Goal: Information Seeking & Learning: Check status

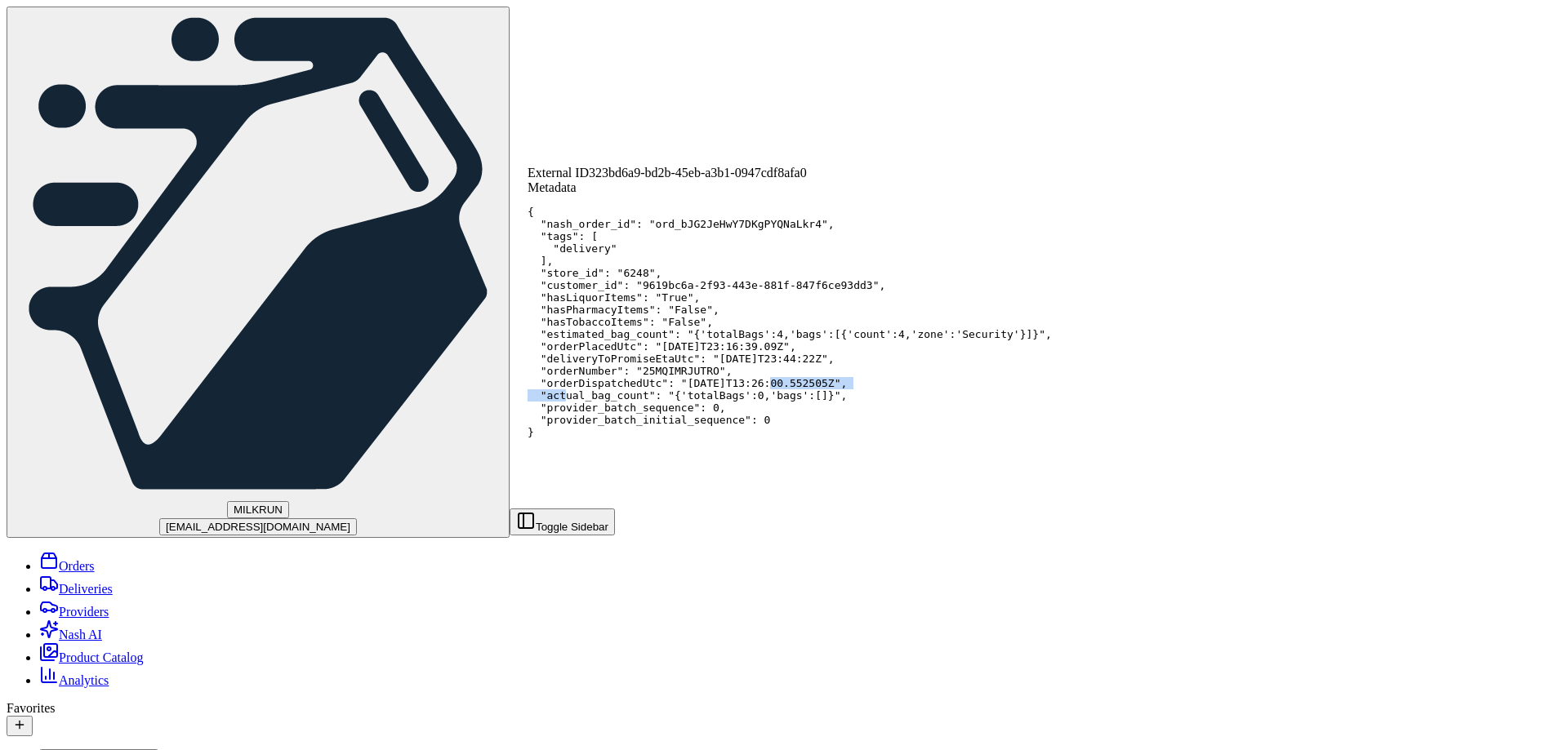
drag, startPoint x: 861, startPoint y: 424, endPoint x: 922, endPoint y: 135, distance: 295.4
click at [882, 424] on pre "{ "nash_order_id": "ord_bJG2JeHwY7DKgPYQNaLkr4", "tags": [ "delivery" ], "store…" at bounding box center [790, 322] width 525 height 232
drag, startPoint x: 792, startPoint y: 386, endPoint x: 834, endPoint y: 392, distance: 42.4
click at [845, 383] on pre "{ "nash_order_id": "ord_bJG2JeHwY7DKgPYQNaLkr4", "tags": [ "delivery" ], "store…" at bounding box center [790, 322] width 525 height 232
drag, startPoint x: 795, startPoint y: 431, endPoint x: 840, endPoint y: 432, distance: 45.0
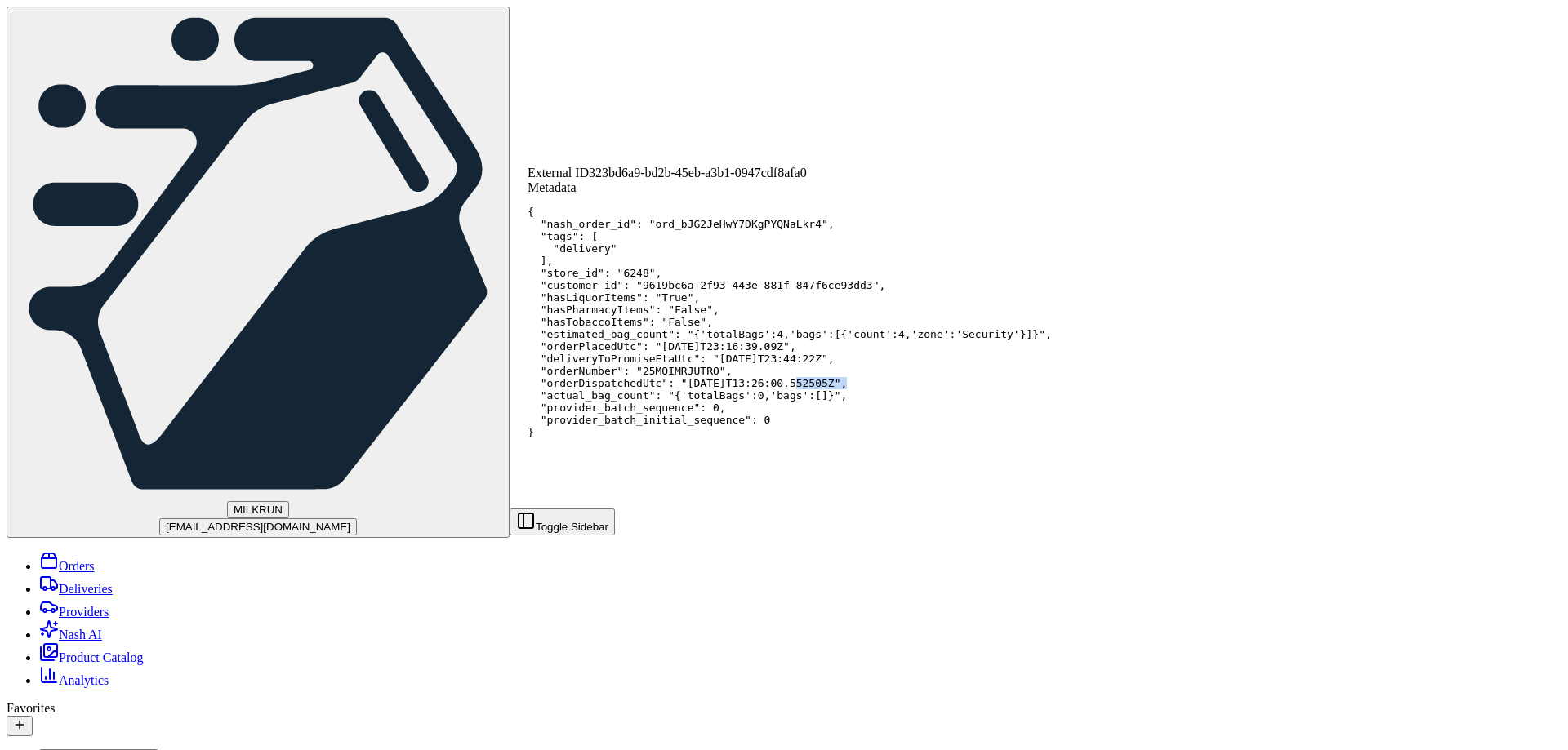
click at [840, 432] on pre "{ "nash_order_id": "ord_bJG2JeHwY7DKgPYQNaLkr4", "tags": [ "delivery" ], "store…" at bounding box center [790, 322] width 525 height 232
click at [807, 386] on pre "{ "nash_order_id": "ord_bJG2JeHwY7DKgPYQNaLkr4", "tags": [ "delivery" ], "store…" at bounding box center [790, 322] width 525 height 232
drag, startPoint x: 777, startPoint y: 388, endPoint x: 803, endPoint y: 388, distance: 26.0
click at [803, 388] on pre "{ "nash_order_id": "ord_bJG2JeHwY7DKgPYQNaLkr4", "tags": [ "delivery" ], "store…" at bounding box center [790, 322] width 525 height 232
drag, startPoint x: 801, startPoint y: 430, endPoint x: 823, endPoint y: 431, distance: 22.0
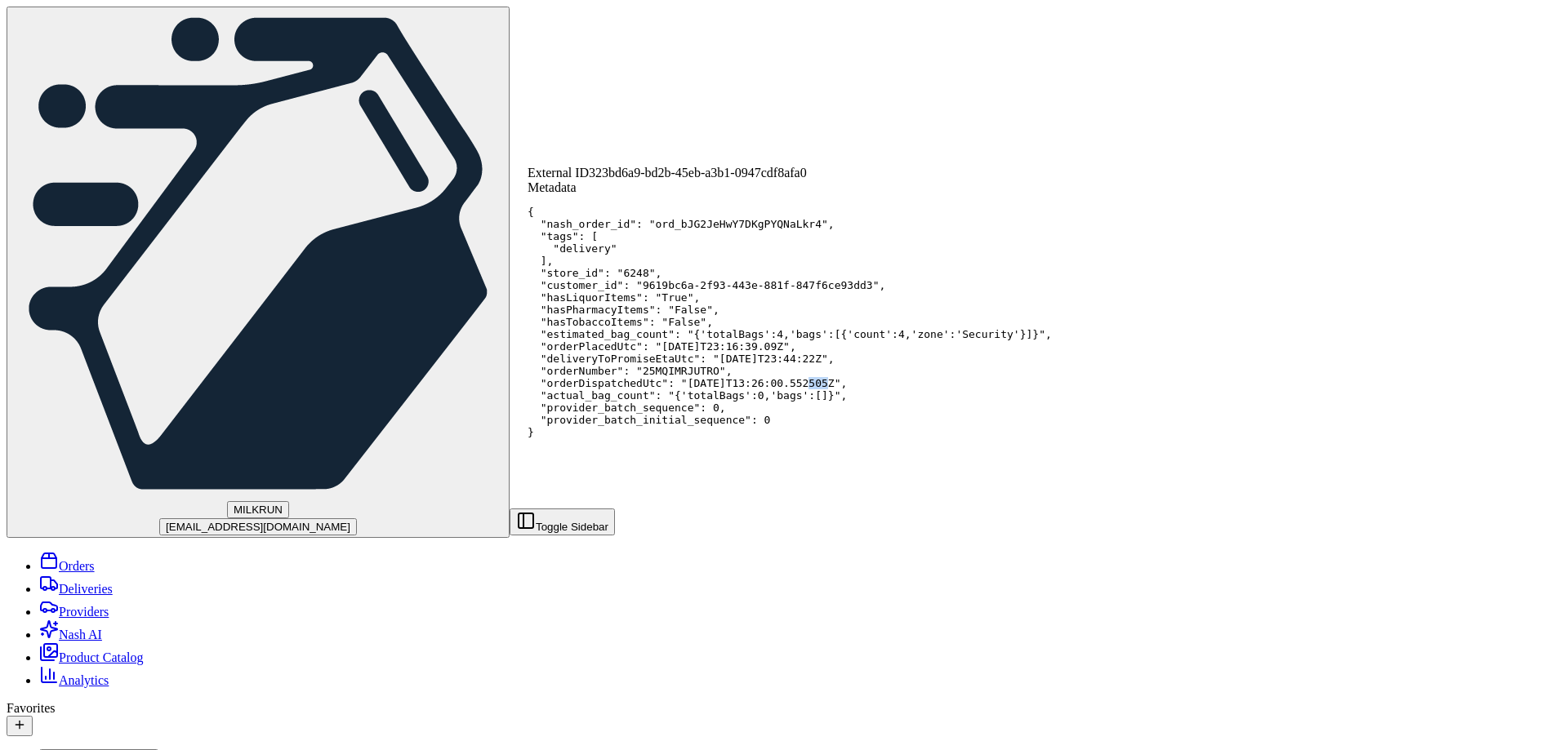
click at [823, 431] on pre "{ "nash_order_id": "ord_bJG2JeHwY7DKgPYQNaLkr4", "tags": [ "delivery" ], "store…" at bounding box center [790, 322] width 525 height 232
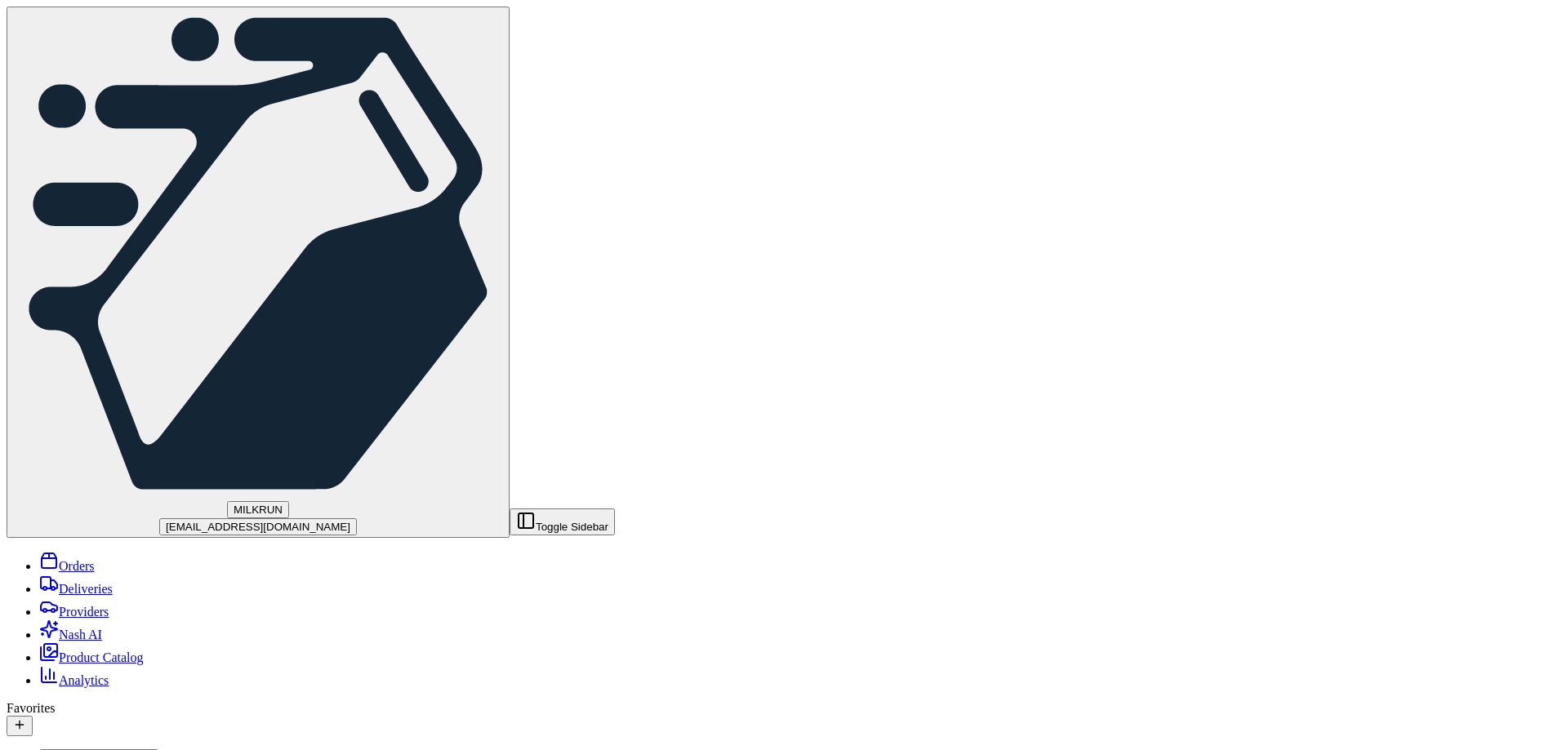
drag, startPoint x: 980, startPoint y: 524, endPoint x: 1024, endPoint y: 525, distance: 44.0
click at [70, 749] on span "Request Logs" at bounding box center [92, 764] width 67 height 12
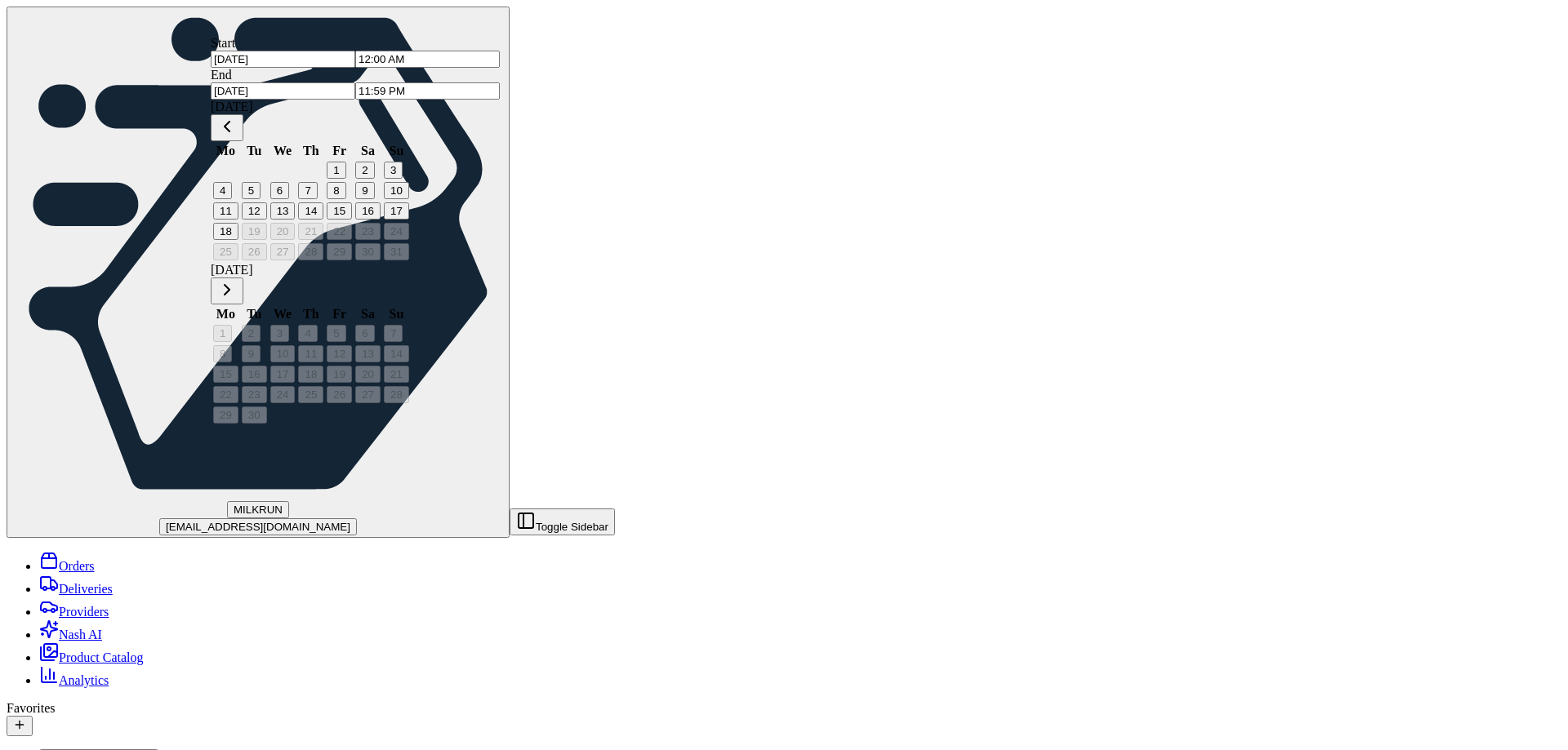
drag, startPoint x: 339, startPoint y: 83, endPoint x: 290, endPoint y: 81, distance: 49.0
click at [290, 68] on div "[DATE] 12:00 AM" at bounding box center [354, 59] width 289 height 17
type input "3:00 AM"
drag, startPoint x: 560, startPoint y: 80, endPoint x: 531, endPoint y: 80, distance: 29.0
click at [500, 83] on input "11:59 PM" at bounding box center [428, 91] width 145 height 17
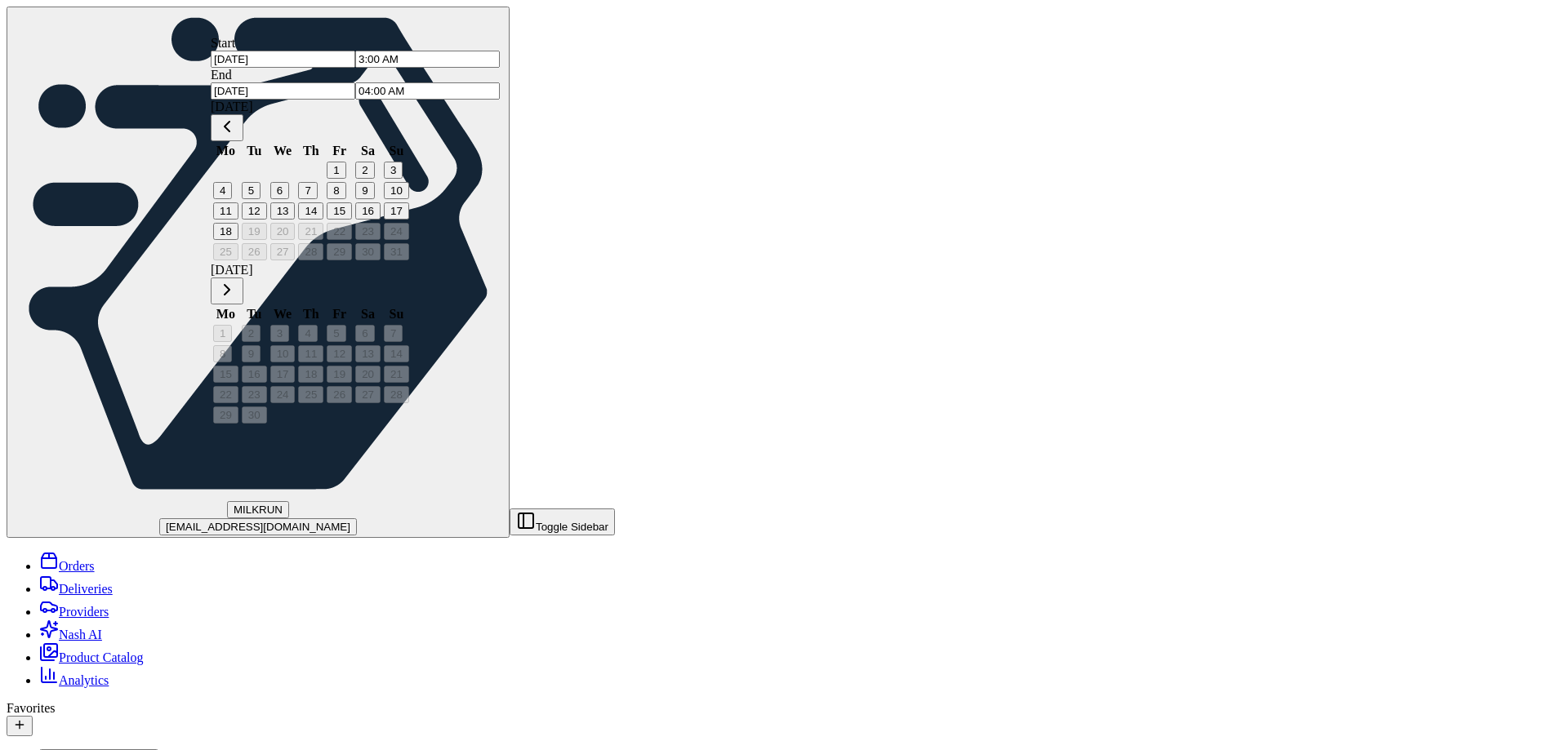
type input "4:00 AM"
click at [500, 83] on input "4:00 AM" at bounding box center [428, 91] width 145 height 17
click at [365, 68] on input "3:00 AM" at bounding box center [428, 59] width 145 height 17
click at [388, 68] on input "3:00 AM" at bounding box center [428, 59] width 145 height 17
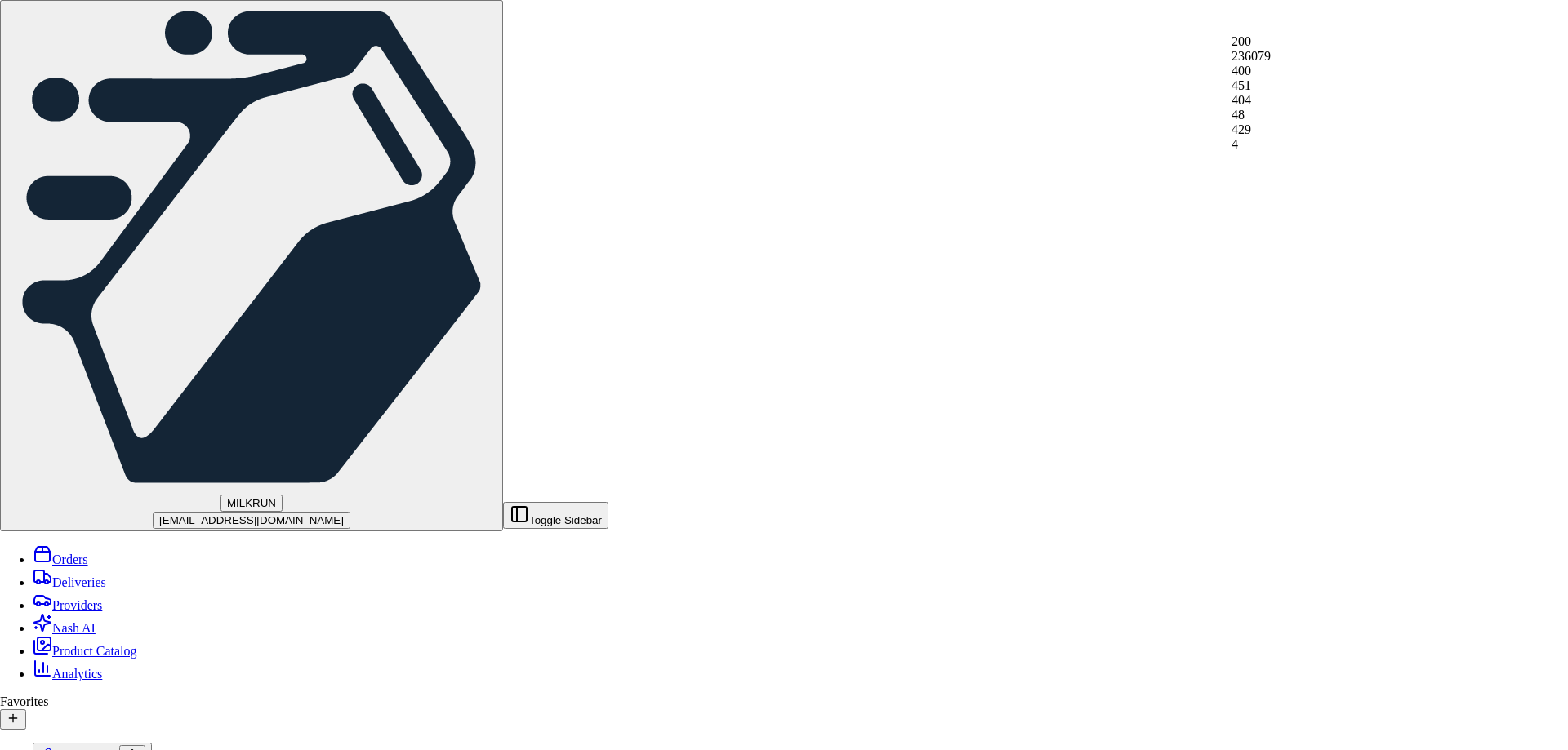
click at [1232, 132] on span at bounding box center [1232, 129] width 0 height 14
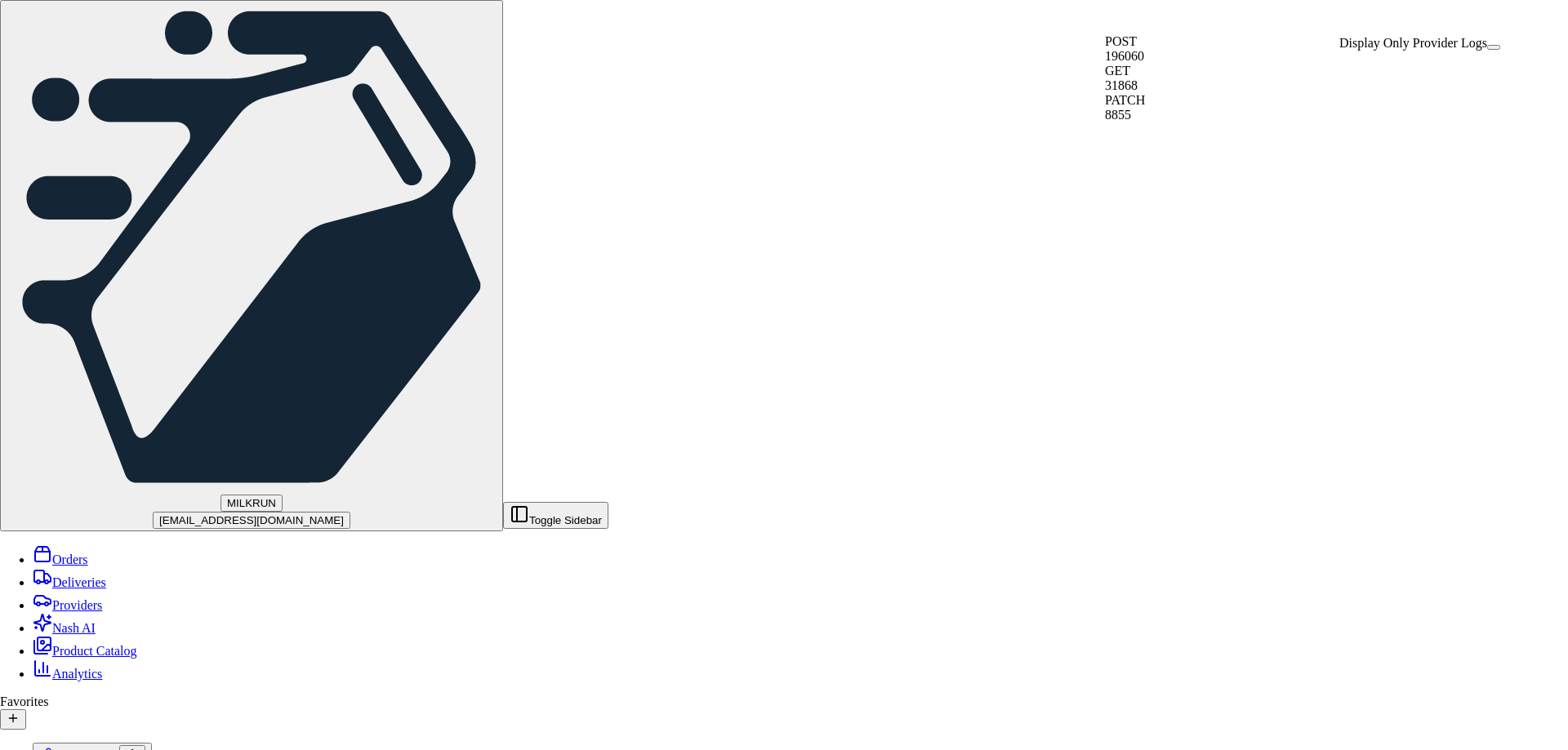
click at [1111, 48] on div "POST 196060" at bounding box center [1125, 49] width 40 height 30
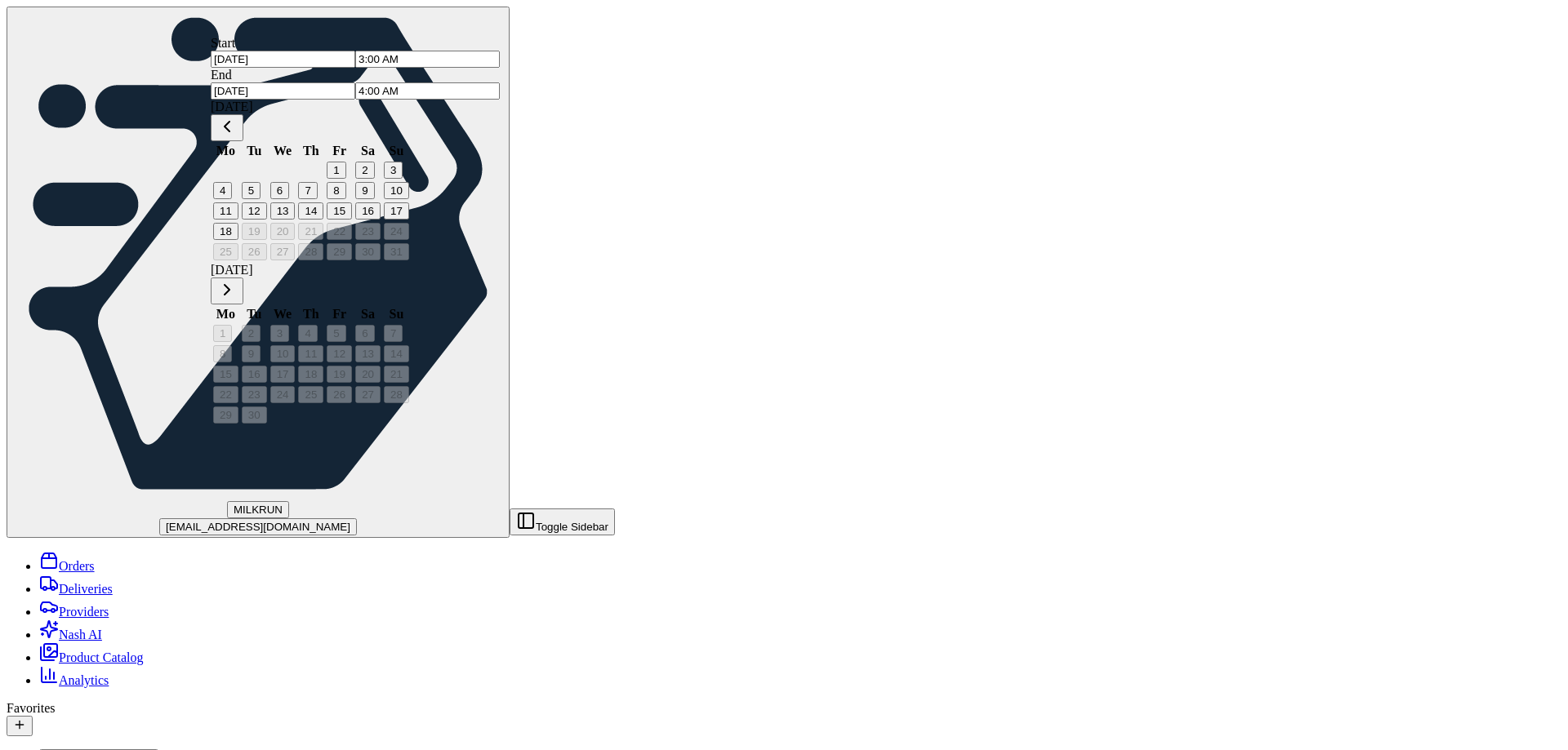
click at [355, 83] on input "[DATE]" at bounding box center [283, 91] width 145 height 17
click at [500, 86] on input "4:00 AM" at bounding box center [428, 91] width 145 height 17
click at [232, 68] on label "End" at bounding box center [221, 75] width 21 height 14
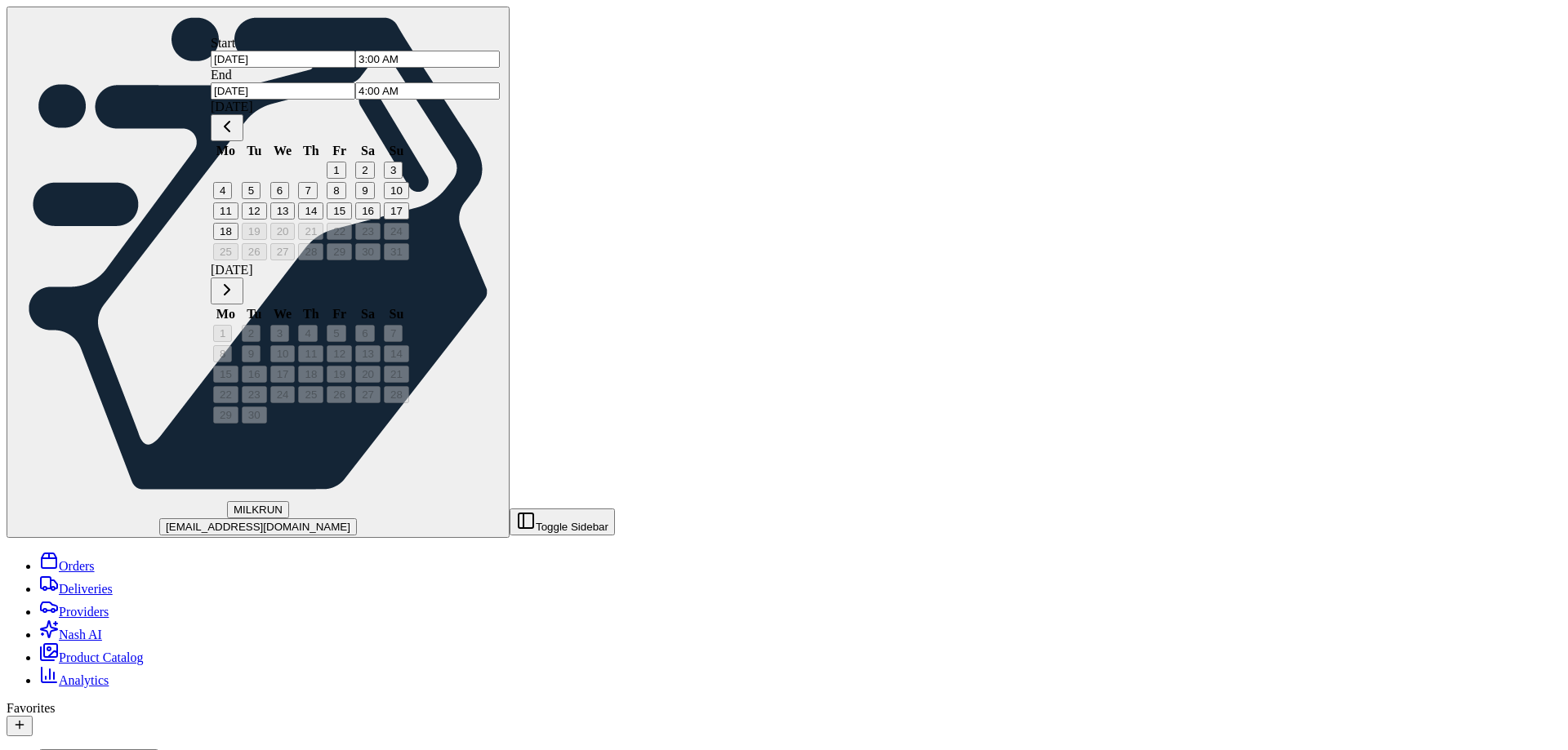
click at [500, 95] on div "Start [DATE] 3:00 AM End [DATE] 4:00 AM [DATE] Mo Tu We Th Fr Sa Su 1 2 3 4 5 6…" at bounding box center [354, 231] width 289 height 390
click at [500, 83] on input "4:00 AM" at bounding box center [428, 91] width 145 height 17
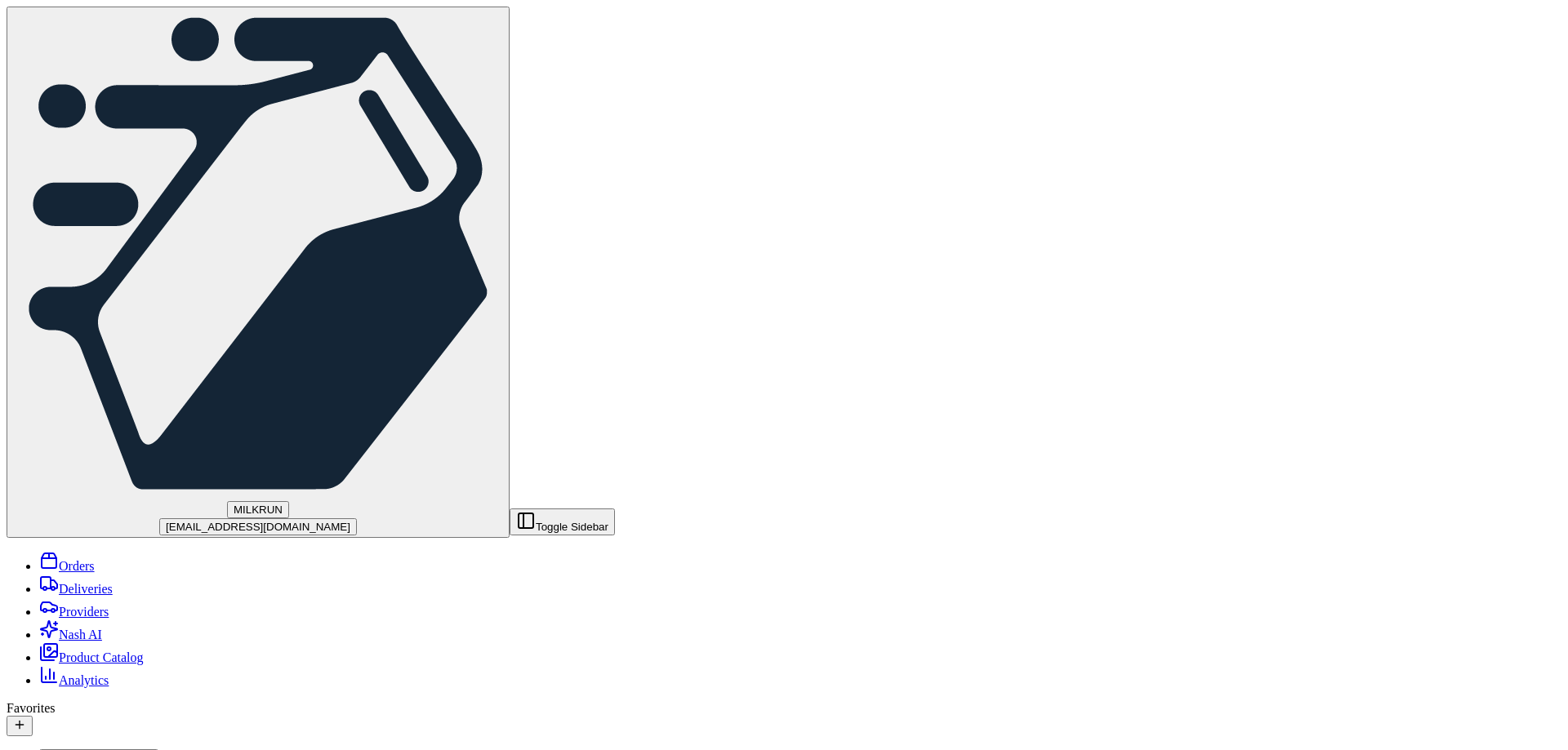
click at [509, 508] on button "Toggle Sidebar" at bounding box center [562, 522] width 106 height 27
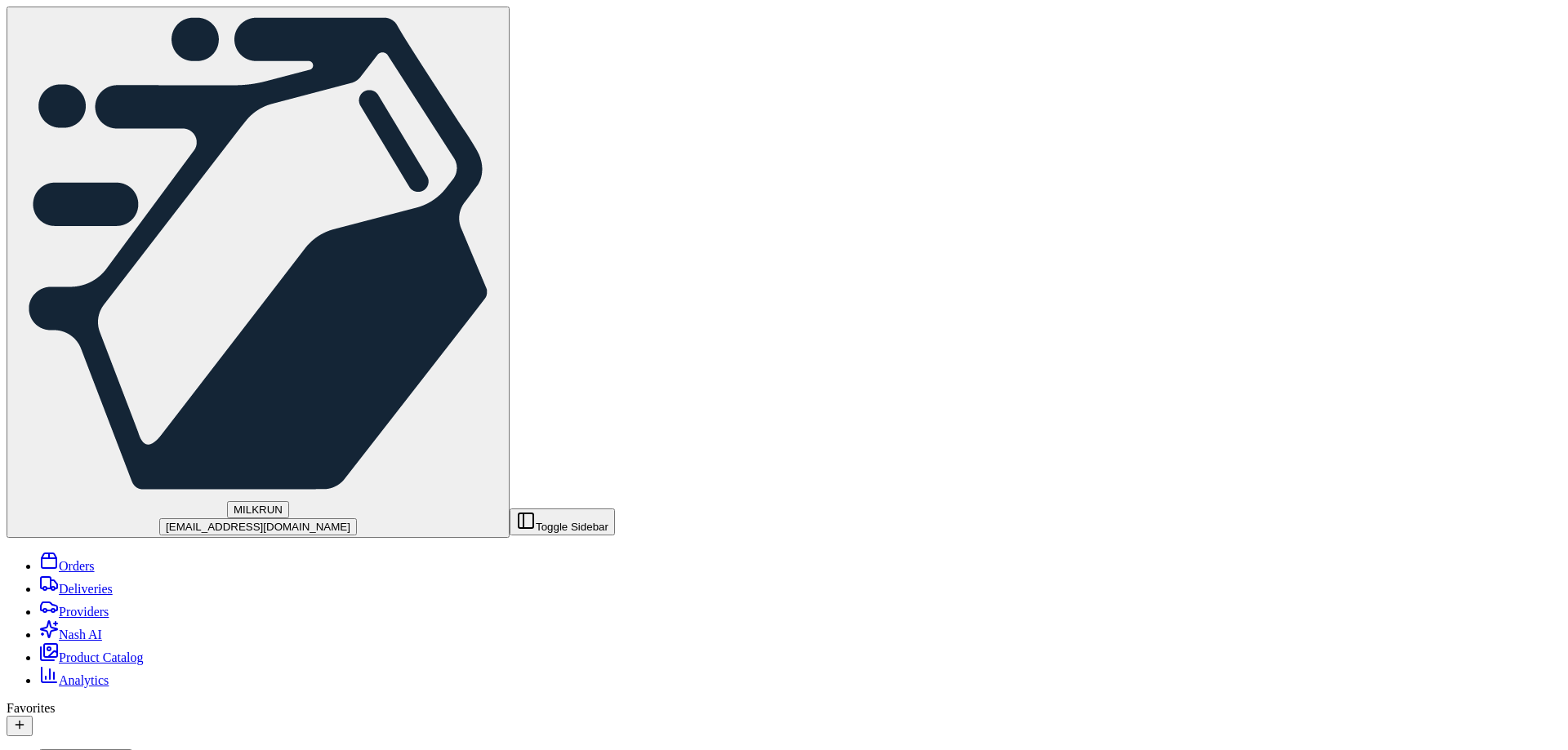
drag, startPoint x: 1539, startPoint y: 728, endPoint x: 1502, endPoint y: 727, distance: 37.0
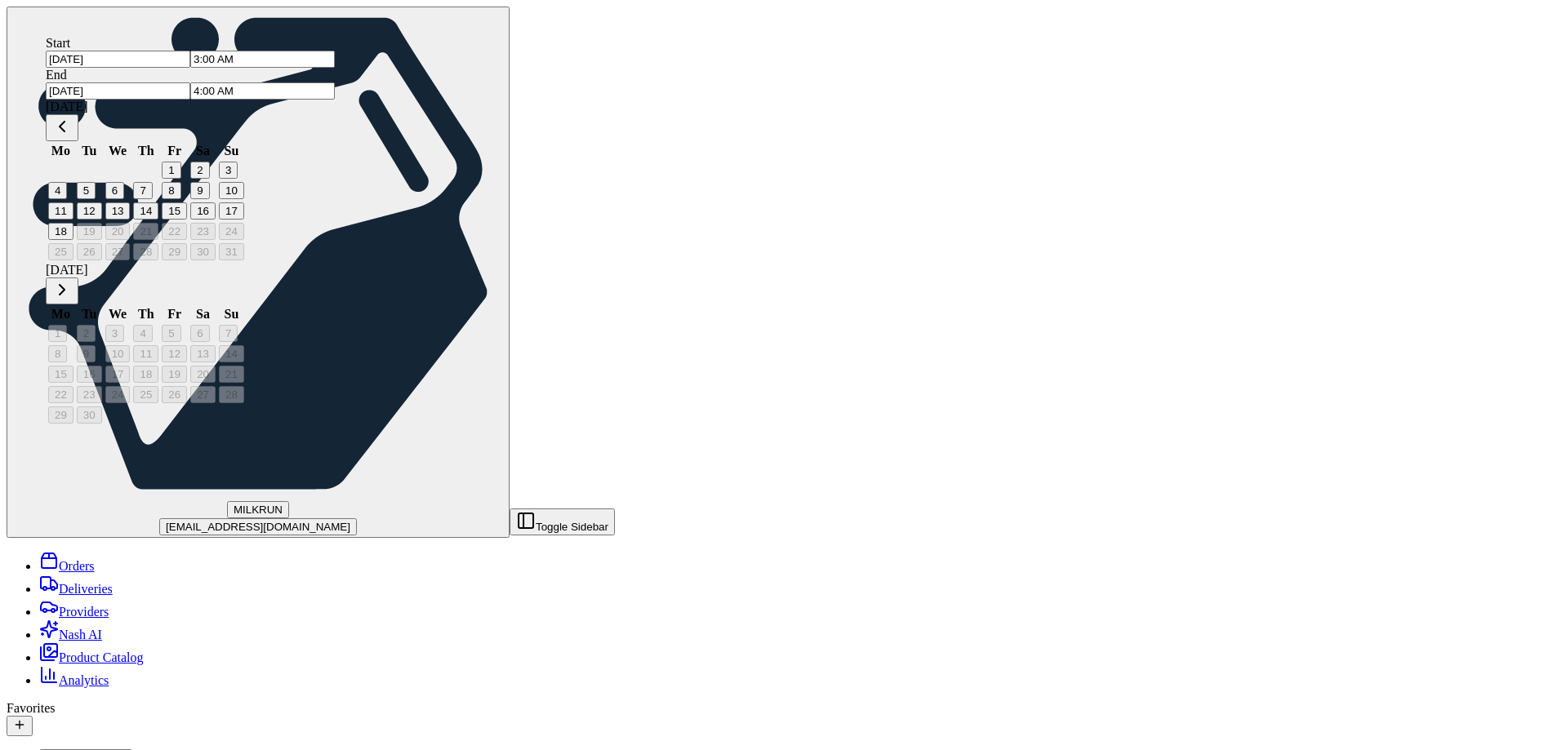
click at [134, 68] on input "[DATE]" at bounding box center [118, 59] width 145 height 17
click at [190, 68] on input "3:00 AM" at bounding box center [262, 59] width 145 height 17
type input "03:00 AM"
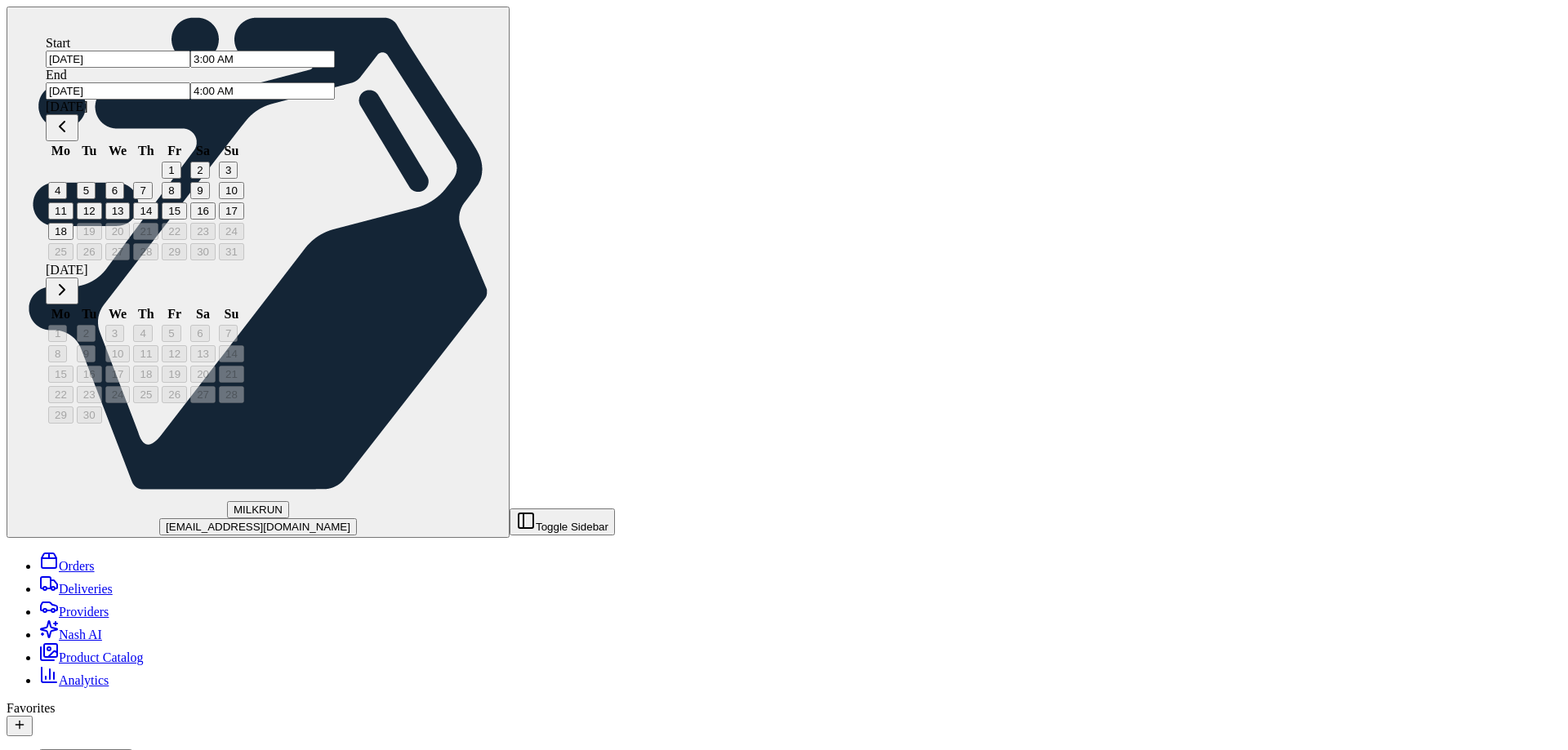
click at [70, 240] on button "18" at bounding box center [61, 232] width 26 height 17
type input "12:00 AM"
type input "11:59 PM"
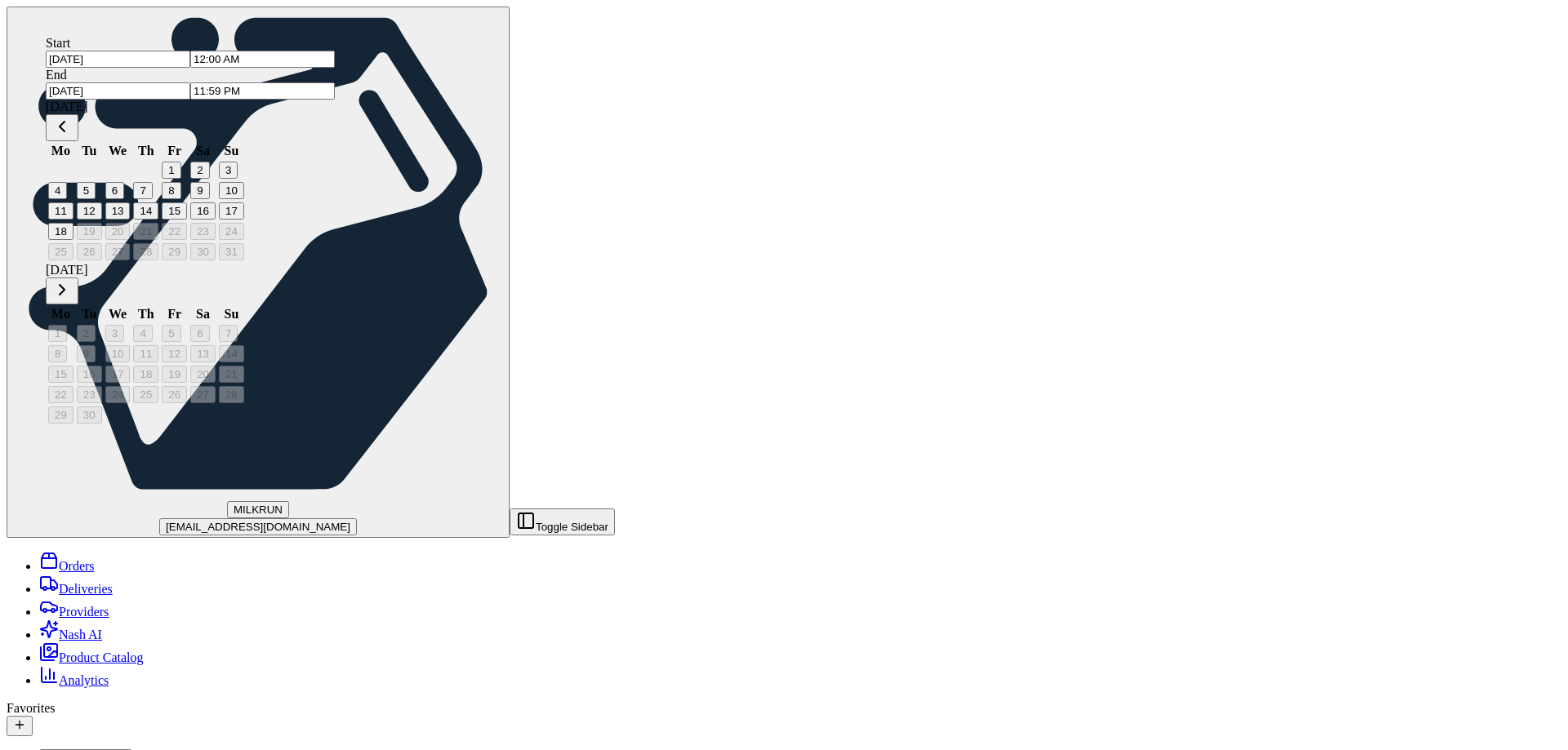
click at [190, 68] on input "12:00 AM" at bounding box center [262, 59] width 145 height 17
click at [335, 87] on input "11:59 PM" at bounding box center [262, 91] width 145 height 17
click at [335, 83] on input "11:59 PM" at bounding box center [262, 91] width 145 height 17
drag, startPoint x: 363, startPoint y: 80, endPoint x: 379, endPoint y: 80, distance: 16.0
click at [335, 83] on input "11:59 PM" at bounding box center [262, 91] width 145 height 17
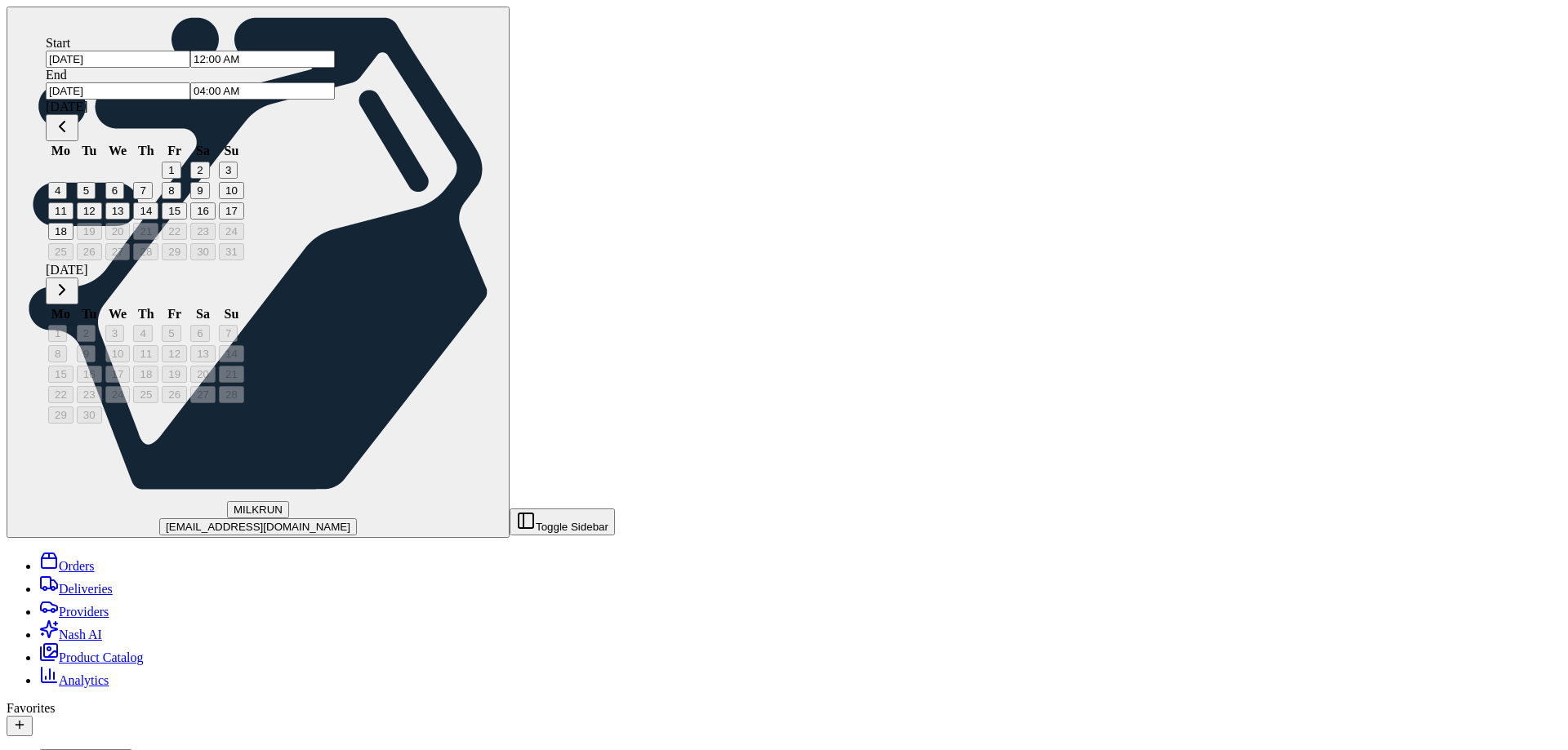
type input "4:00 AM"
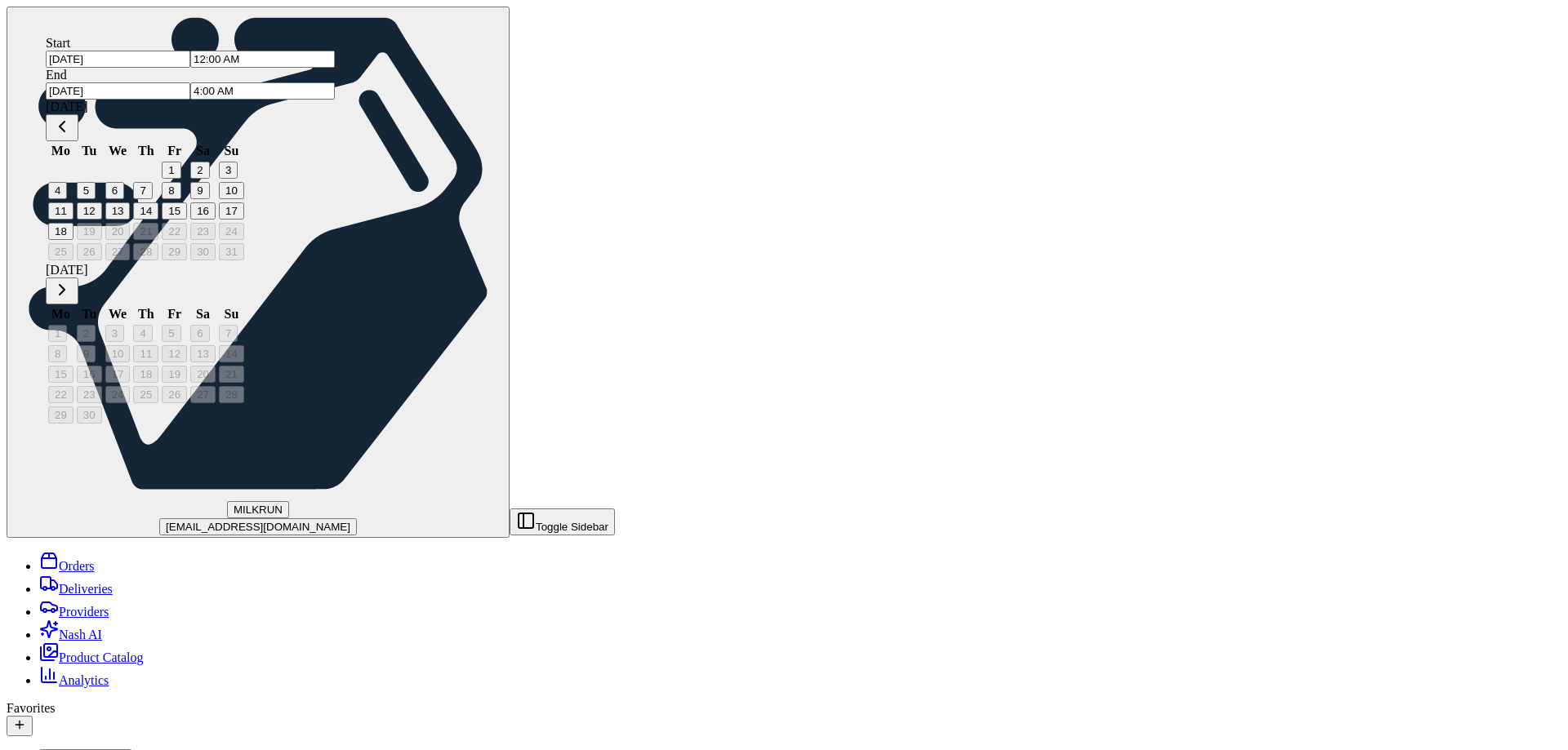
click at [325, 68] on div "End [DATE] 4:00 AM" at bounding box center [190, 83] width 289 height 31
click at [190, 83] on input "[DATE]" at bounding box center [118, 91] width 145 height 17
click at [335, 83] on input "4:00 AM" at bounding box center [262, 91] width 145 height 17
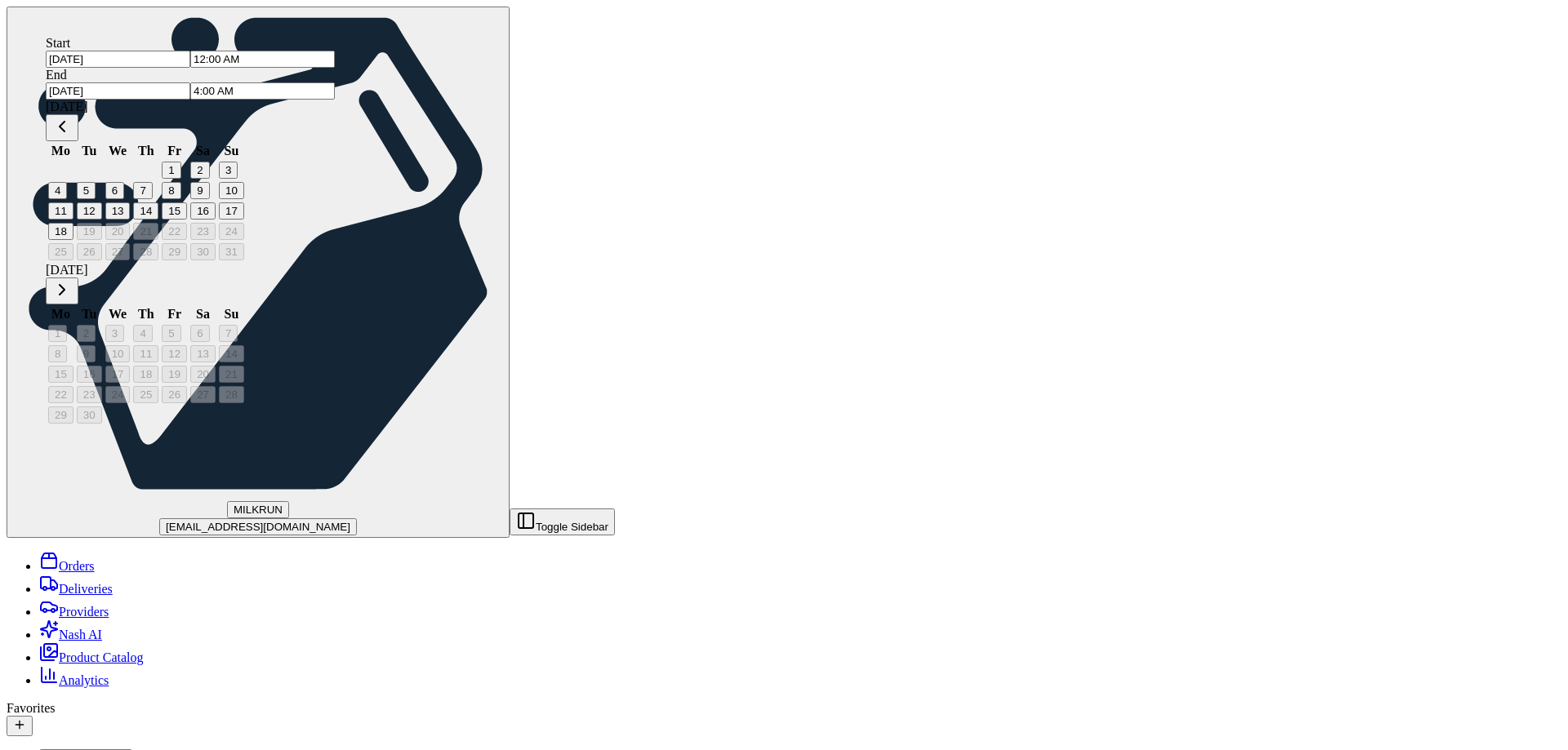
click at [335, 83] on div "[DATE] 4:00 AM" at bounding box center [190, 91] width 289 height 17
click at [242, 68] on input "12:00 AM" at bounding box center [262, 59] width 145 height 17
drag, startPoint x: 389, startPoint y: 83, endPoint x: 405, endPoint y: 83, distance: 16.0
click at [335, 83] on input "4:00 AM" at bounding box center [262, 91] width 145 height 17
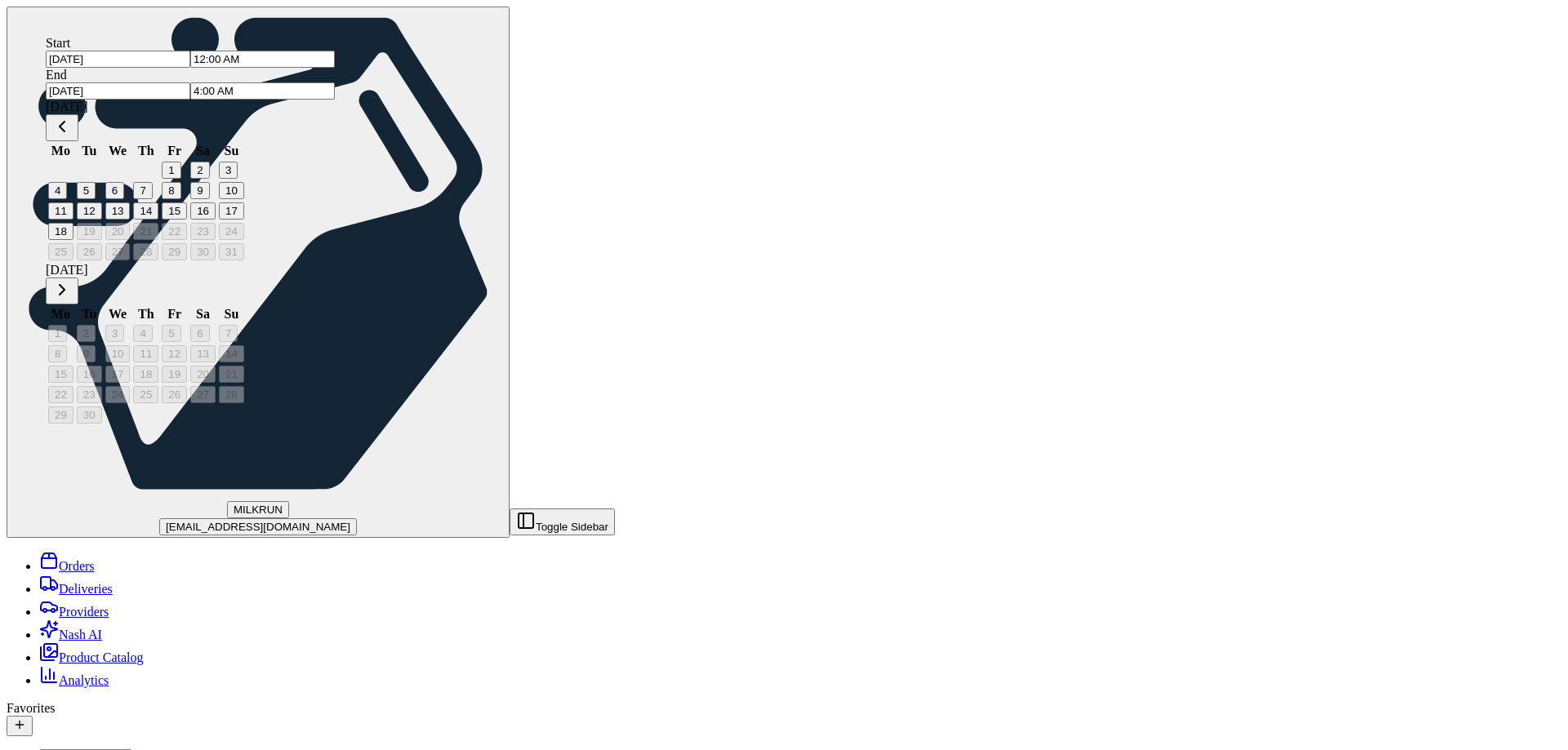
click at [335, 83] on input "4:00 AM" at bounding box center [262, 91] width 145 height 17
click at [67, 68] on label "End" at bounding box center [56, 75] width 21 height 14
